Goal: Transaction & Acquisition: Purchase product/service

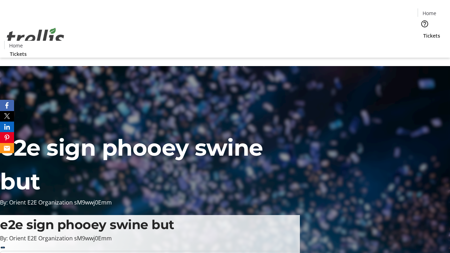
click at [424, 32] on span "Tickets" at bounding box center [432, 35] width 17 height 7
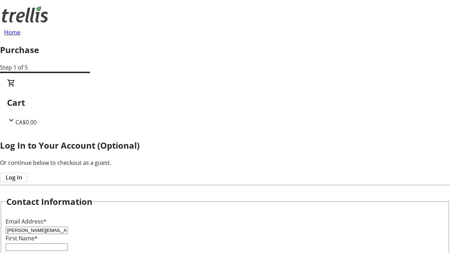
type input "[PERSON_NAME][EMAIL_ADDRESS][DOMAIN_NAME]"
type input "[PERSON_NAME]"
